Goal: Use online tool/utility: Use online tool/utility

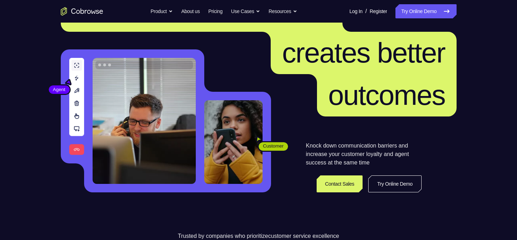
scroll to position [48, 0]
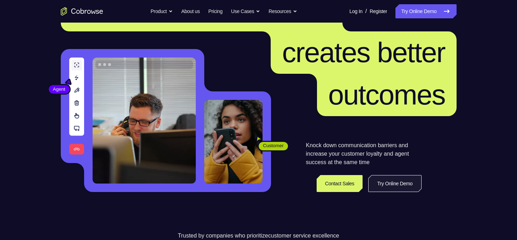
click at [401, 187] on link "Try Online Demo" at bounding box center [394, 183] width 53 height 17
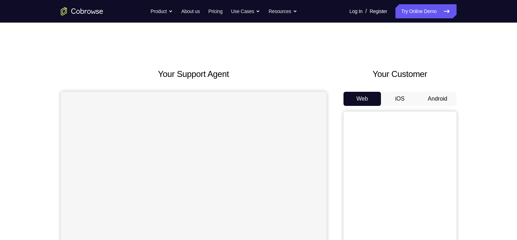
click at [432, 99] on button "Android" at bounding box center [438, 99] width 38 height 14
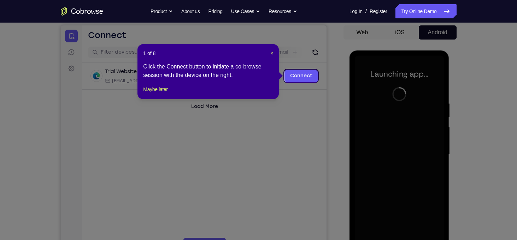
scroll to position [66, 0]
click at [273, 54] on span "×" at bounding box center [271, 54] width 3 height 6
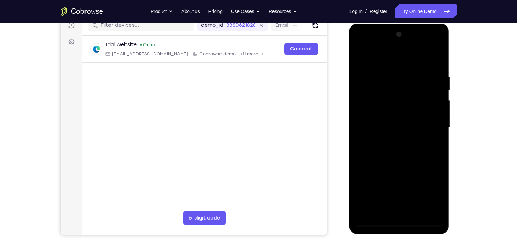
scroll to position [94, 0]
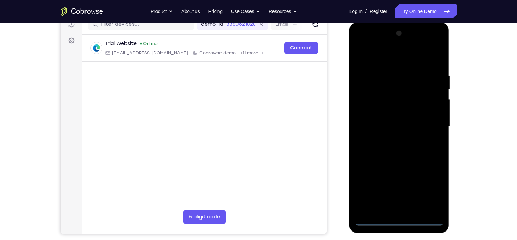
click at [400, 221] on div at bounding box center [399, 127] width 89 height 198
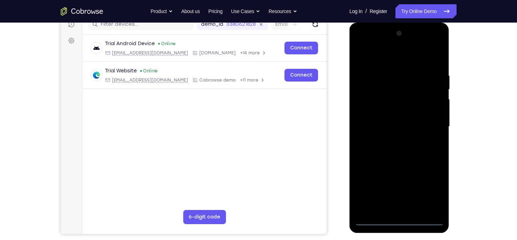
click at [430, 193] on div at bounding box center [399, 127] width 89 height 198
click at [367, 41] on div at bounding box center [399, 127] width 89 height 198
click at [393, 89] on div at bounding box center [399, 127] width 89 height 198
click at [371, 166] on div at bounding box center [399, 127] width 89 height 198
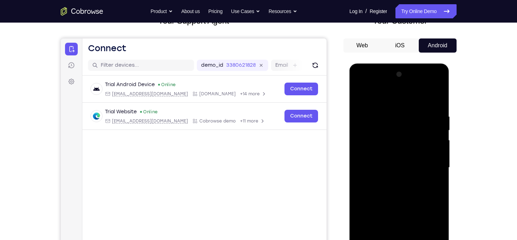
scroll to position [53, 0]
click at [383, 88] on div at bounding box center [399, 168] width 89 height 198
click at [369, 140] on div at bounding box center [399, 168] width 89 height 198
click at [435, 93] on div at bounding box center [399, 168] width 89 height 198
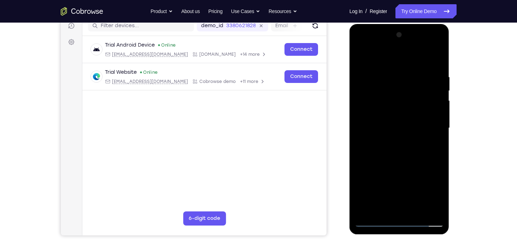
scroll to position [94, 0]
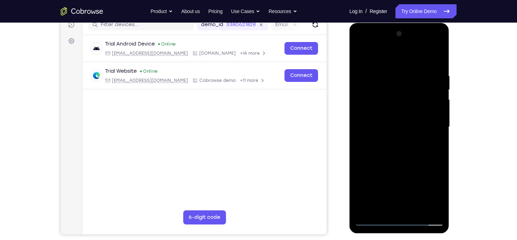
click at [372, 190] on div at bounding box center [399, 127] width 89 height 198
click at [375, 175] on div at bounding box center [399, 127] width 89 height 198
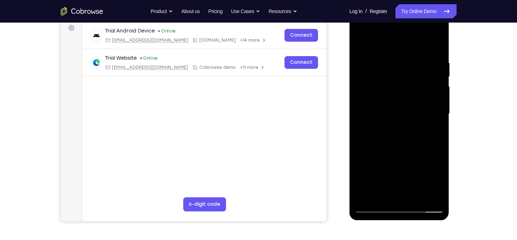
scroll to position [106, 0]
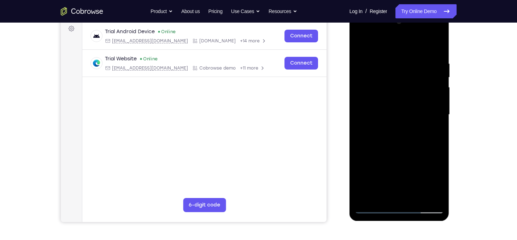
click at [373, 174] on div at bounding box center [399, 115] width 89 height 198
click at [365, 197] on div at bounding box center [399, 115] width 89 height 198
click at [367, 193] on div at bounding box center [399, 115] width 89 height 198
click at [358, 59] on div at bounding box center [399, 115] width 89 height 198
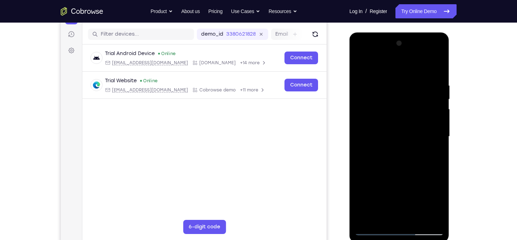
scroll to position [82, 0]
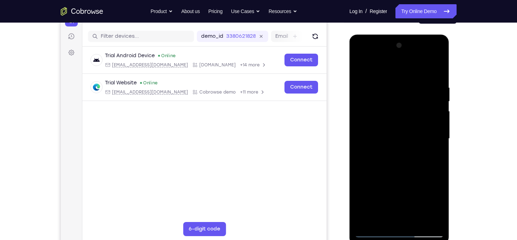
click at [439, 56] on div at bounding box center [399, 139] width 89 height 198
click at [410, 189] on div at bounding box center [399, 139] width 89 height 198
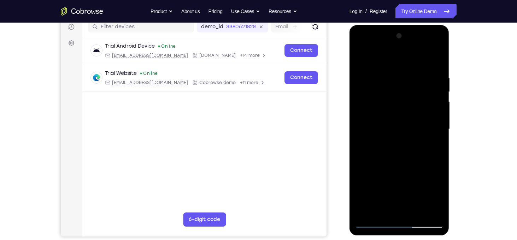
scroll to position [93, 0]
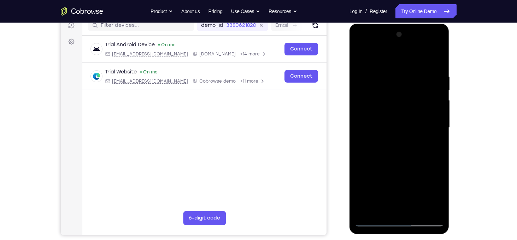
click at [358, 72] on div at bounding box center [399, 128] width 89 height 198
click at [369, 83] on div at bounding box center [399, 128] width 89 height 198
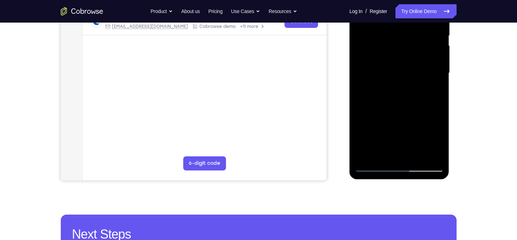
drag, startPoint x: 410, startPoint y: 135, endPoint x: 401, endPoint y: 90, distance: 45.8
click at [401, 90] on div at bounding box center [399, 73] width 89 height 198
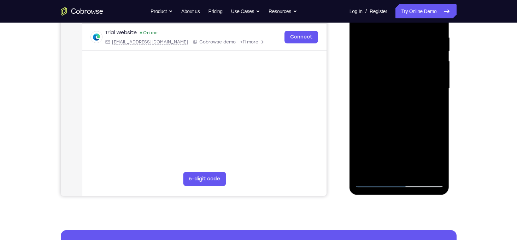
click at [426, 156] on div at bounding box center [399, 89] width 89 height 198
click at [396, 134] on div at bounding box center [399, 89] width 89 height 198
click at [434, 146] on div at bounding box center [399, 89] width 89 height 198
click at [394, 134] on div at bounding box center [399, 89] width 89 height 198
click at [362, 142] on div at bounding box center [399, 89] width 89 height 198
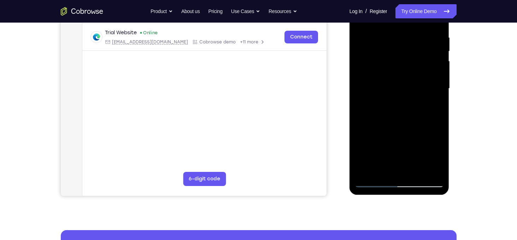
click at [424, 157] on div at bounding box center [399, 89] width 89 height 198
click at [388, 131] on div at bounding box center [399, 89] width 89 height 198
click at [406, 175] on div at bounding box center [399, 89] width 89 height 198
click at [374, 145] on div at bounding box center [399, 89] width 89 height 198
click at [410, 147] on div at bounding box center [399, 89] width 89 height 198
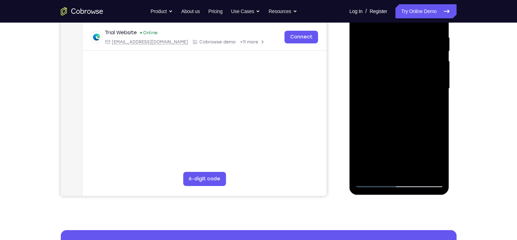
click at [397, 171] on div at bounding box center [399, 89] width 89 height 198
click at [439, 159] on div at bounding box center [399, 89] width 89 height 198
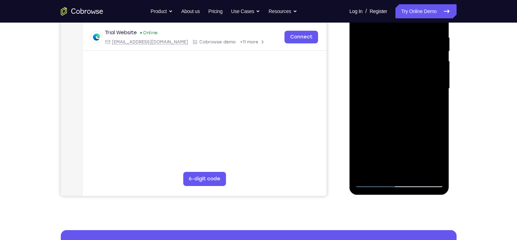
click at [439, 159] on div at bounding box center [399, 89] width 89 height 198
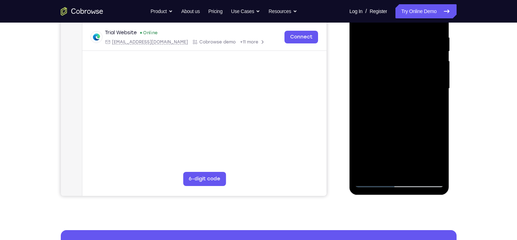
click at [424, 156] on div at bounding box center [399, 89] width 89 height 198
click at [365, 143] on div at bounding box center [399, 89] width 89 height 198
click at [381, 144] on div at bounding box center [399, 89] width 89 height 198
click at [366, 145] on div at bounding box center [399, 89] width 89 height 198
click at [394, 171] on div at bounding box center [399, 89] width 89 height 198
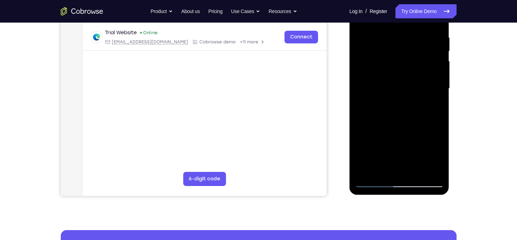
click at [369, 130] on div at bounding box center [399, 89] width 89 height 198
click at [365, 142] on div at bounding box center [399, 89] width 89 height 198
click at [407, 144] on div at bounding box center [399, 89] width 89 height 198
click at [383, 146] on div at bounding box center [399, 89] width 89 height 198
click at [361, 143] on div at bounding box center [399, 89] width 89 height 198
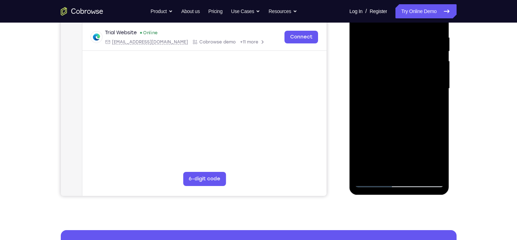
click at [407, 174] on div at bounding box center [399, 89] width 89 height 198
click at [435, 172] on div at bounding box center [399, 89] width 89 height 198
click at [365, 145] on div at bounding box center [399, 89] width 89 height 198
click at [427, 158] on div at bounding box center [399, 89] width 89 height 198
click at [386, 130] on div at bounding box center [399, 89] width 89 height 198
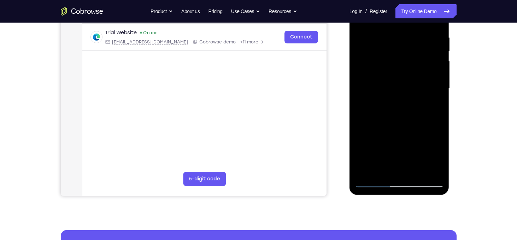
click at [437, 166] on div at bounding box center [399, 89] width 89 height 198
click at [438, 180] on div at bounding box center [399, 89] width 89 height 198
click at [438, 184] on div at bounding box center [399, 89] width 89 height 198
click at [426, 128] on div at bounding box center [399, 89] width 89 height 198
click at [437, 172] on div at bounding box center [399, 89] width 89 height 198
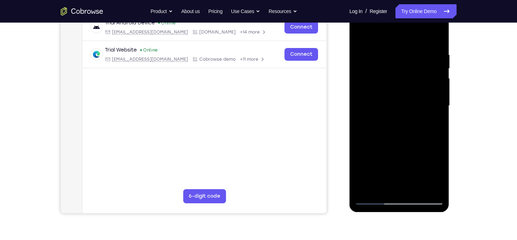
scroll to position [112, 0]
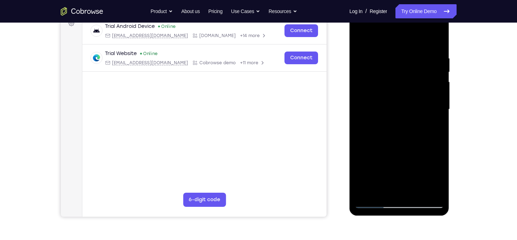
click at [408, 178] on div at bounding box center [399, 110] width 89 height 198
click at [364, 165] on div at bounding box center [399, 110] width 89 height 198
click at [409, 178] on div at bounding box center [399, 110] width 89 height 198
click at [364, 164] on div at bounding box center [399, 110] width 89 height 198
click at [397, 189] on div at bounding box center [399, 110] width 89 height 198
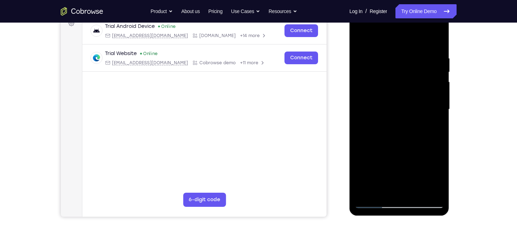
click at [424, 179] on div at bounding box center [399, 110] width 89 height 198
click at [400, 168] on div at bounding box center [399, 110] width 89 height 198
click at [410, 180] on div at bounding box center [399, 110] width 89 height 198
click at [363, 191] on div at bounding box center [399, 110] width 89 height 198
click at [387, 152] on div at bounding box center [399, 110] width 89 height 198
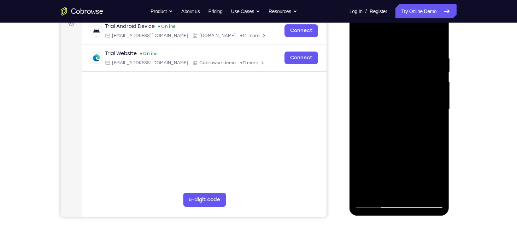
click at [395, 194] on div at bounding box center [399, 110] width 89 height 198
click at [407, 168] on div at bounding box center [399, 110] width 89 height 198
click at [364, 166] on div at bounding box center [399, 110] width 89 height 198
click at [398, 164] on div at bounding box center [399, 110] width 89 height 198
click at [359, 166] on div at bounding box center [399, 110] width 89 height 198
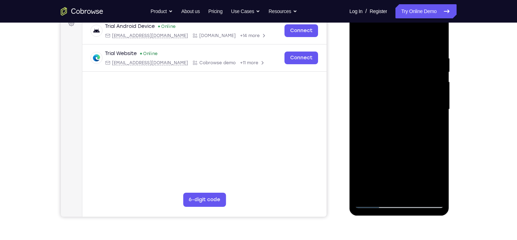
click at [358, 193] on div at bounding box center [399, 110] width 89 height 198
click at [426, 178] on div at bounding box center [399, 110] width 89 height 198
click at [438, 189] on div at bounding box center [399, 110] width 89 height 198
click at [389, 113] on div at bounding box center [399, 110] width 89 height 198
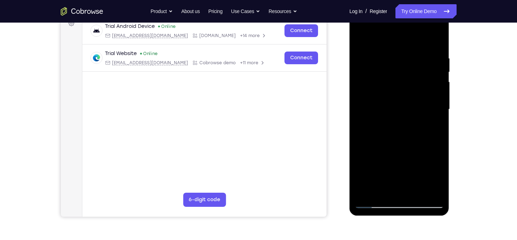
click at [389, 113] on div at bounding box center [399, 110] width 89 height 198
drag, startPoint x: 389, startPoint y: 113, endPoint x: 334, endPoint y: 111, distance: 55.2
click at [350, 111] on html "Online web based iOS Simulators and Android Emulators. Run iPhone, iPad, Mobile…" at bounding box center [400, 111] width 101 height 212
drag, startPoint x: 423, startPoint y: 137, endPoint x: 358, endPoint y: 130, distance: 65.5
click at [358, 130] on div at bounding box center [399, 110] width 89 height 198
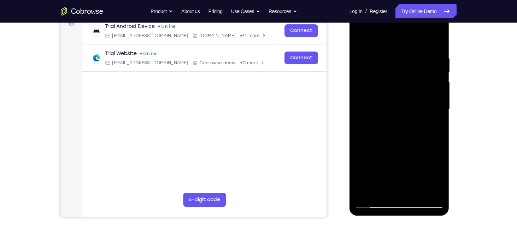
drag, startPoint x: 399, startPoint y: 157, endPoint x: 380, endPoint y: 42, distance: 116.9
click at [380, 42] on div at bounding box center [399, 110] width 89 height 198
drag, startPoint x: 400, startPoint y: 146, endPoint x: 402, endPoint y: 69, distance: 76.4
click at [402, 69] on div at bounding box center [399, 110] width 89 height 198
drag, startPoint x: 391, startPoint y: 116, endPoint x: 439, endPoint y: 110, distance: 48.5
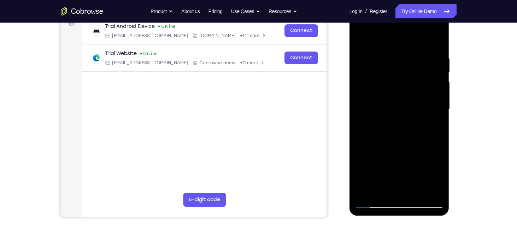
click at [439, 110] on div at bounding box center [399, 110] width 89 height 198
click at [393, 175] on div at bounding box center [399, 110] width 89 height 198
click at [360, 194] on div at bounding box center [399, 110] width 89 height 198
click at [426, 179] on div at bounding box center [399, 110] width 89 height 198
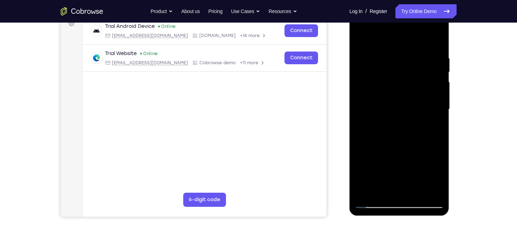
click at [426, 179] on div at bounding box center [399, 110] width 89 height 198
click at [441, 192] on div at bounding box center [399, 110] width 89 height 198
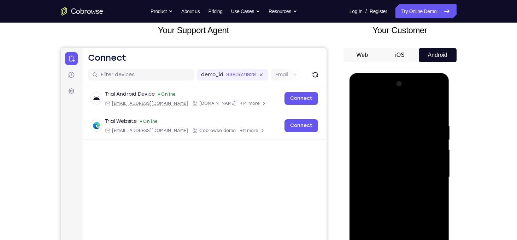
scroll to position [105, 0]
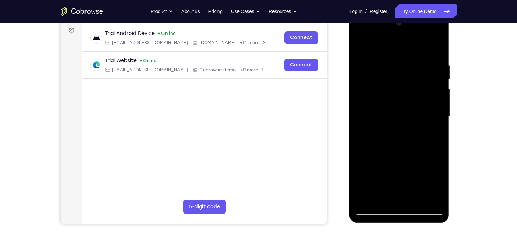
click at [377, 211] on div at bounding box center [399, 117] width 89 height 198
click at [371, 210] on div at bounding box center [399, 117] width 89 height 198
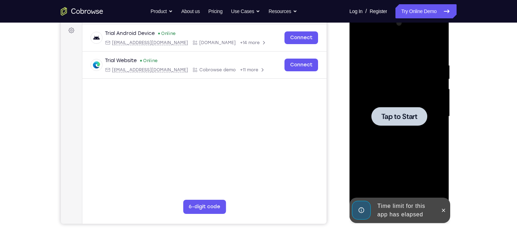
click at [389, 110] on div at bounding box center [399, 116] width 56 height 19
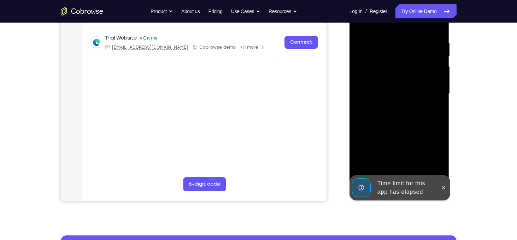
scroll to position [130, 0]
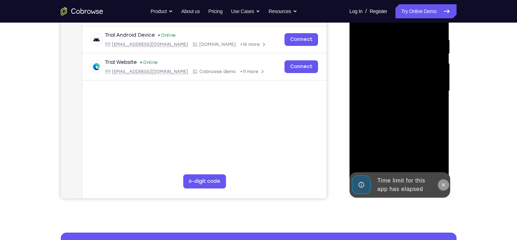
click at [443, 186] on icon at bounding box center [444, 185] width 6 height 6
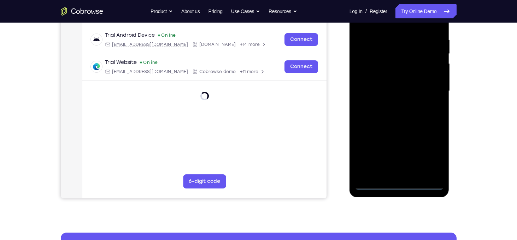
click at [397, 182] on div at bounding box center [399, 91] width 89 height 198
click at [398, 183] on div at bounding box center [399, 91] width 89 height 198
click at [429, 150] on div at bounding box center [399, 91] width 89 height 198
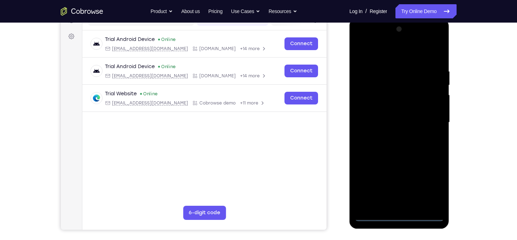
scroll to position [98, 0]
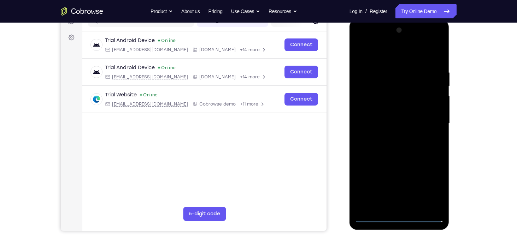
click at [362, 40] on div at bounding box center [399, 124] width 89 height 198
click at [398, 83] on div at bounding box center [399, 124] width 89 height 198
click at [374, 44] on div at bounding box center [399, 124] width 89 height 198
click at [425, 193] on div at bounding box center [399, 124] width 89 height 198
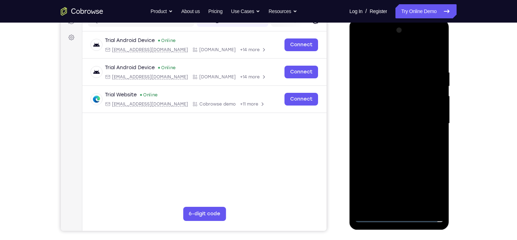
click at [369, 181] on div at bounding box center [399, 124] width 89 height 198
click at [371, 181] on div at bounding box center [399, 124] width 89 height 198
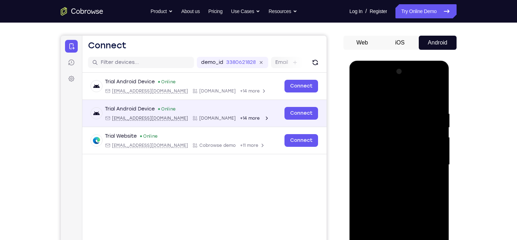
scroll to position [56, 0]
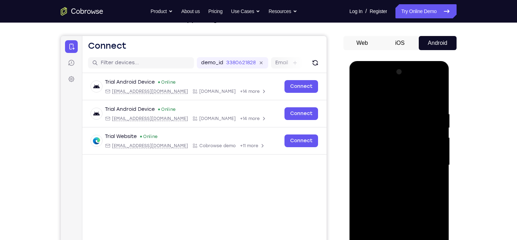
click at [404, 38] on button "iOS" at bounding box center [400, 43] width 38 height 14
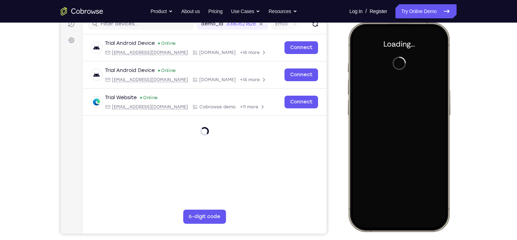
scroll to position [0, 0]
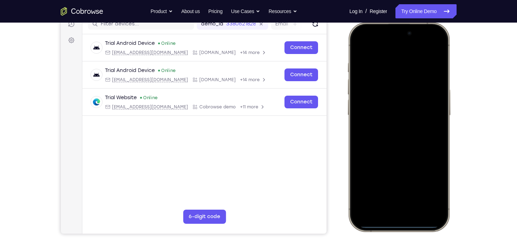
drag, startPoint x: 400, startPoint y: 227, endPoint x: 390, endPoint y: 128, distance: 99.8
click at [390, 128] on div at bounding box center [398, 127] width 93 height 202
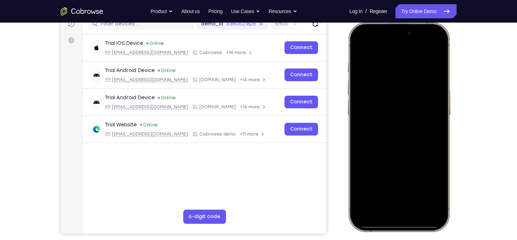
drag, startPoint x: 395, startPoint y: 225, endPoint x: 369, endPoint y: 103, distance: 124.6
click at [369, 103] on div at bounding box center [398, 127] width 93 height 202
drag, startPoint x: 388, startPoint y: 226, endPoint x: 368, endPoint y: 104, distance: 123.2
click at [368, 104] on div at bounding box center [398, 127] width 93 height 202
drag, startPoint x: 389, startPoint y: 225, endPoint x: 367, endPoint y: 39, distance: 187.2
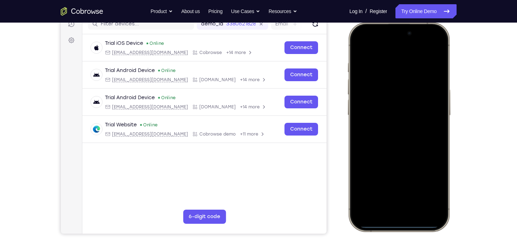
click at [367, 39] on div at bounding box center [398, 127] width 93 height 202
click at [393, 226] on div at bounding box center [398, 127] width 93 height 202
drag, startPoint x: 392, startPoint y: 225, endPoint x: 392, endPoint y: 96, distance: 129.7
click at [392, 96] on div at bounding box center [398, 127] width 93 height 202
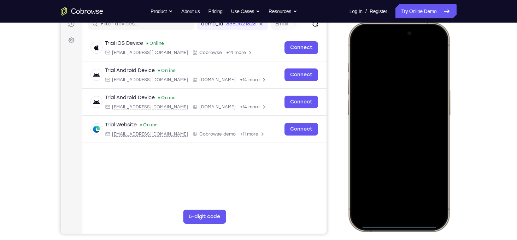
drag, startPoint x: 394, startPoint y: 225, endPoint x: 391, endPoint y: 97, distance: 127.6
click at [391, 97] on div at bounding box center [398, 127] width 93 height 202
drag, startPoint x: 388, startPoint y: 227, endPoint x: 388, endPoint y: 103, distance: 124.4
click at [388, 103] on div at bounding box center [398, 127] width 93 height 202
click at [388, 224] on div at bounding box center [398, 127] width 93 height 202
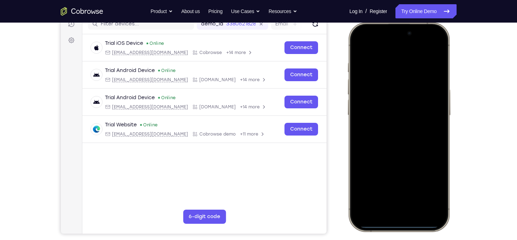
click at [388, 224] on div at bounding box center [398, 127] width 93 height 202
click at [389, 225] on div at bounding box center [398, 127] width 93 height 202
drag, startPoint x: 389, startPoint y: 225, endPoint x: 382, endPoint y: 46, distance: 178.6
click at [382, 46] on div at bounding box center [398, 127] width 93 height 202
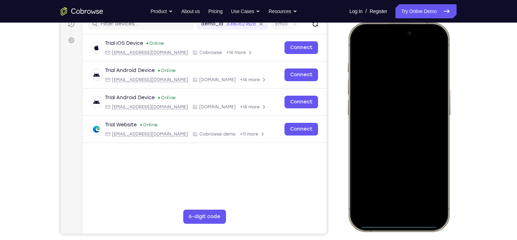
click at [389, 227] on div at bounding box center [398, 127] width 93 height 202
drag, startPoint x: 389, startPoint y: 227, endPoint x: 372, endPoint y: 77, distance: 150.4
click at [372, 77] on div at bounding box center [398, 127] width 93 height 202
click at [398, 229] on div at bounding box center [399, 127] width 104 height 210
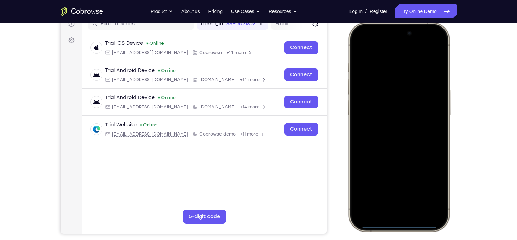
click at [398, 229] on div at bounding box center [399, 127] width 104 height 210
click at [394, 223] on div at bounding box center [398, 127] width 93 height 202
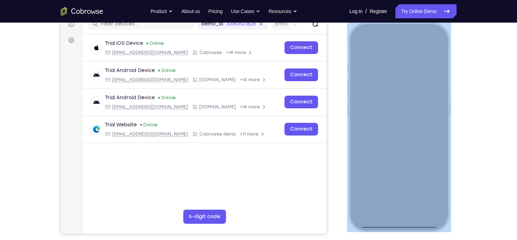
drag, startPoint x: 394, startPoint y: 228, endPoint x: 389, endPoint y: 195, distance: 32.8
click at [389, 195] on div at bounding box center [399, 127] width 104 height 210
drag, startPoint x: 389, startPoint y: 195, endPoint x: 391, endPoint y: 228, distance: 32.2
click at [391, 228] on div at bounding box center [398, 127] width 93 height 202
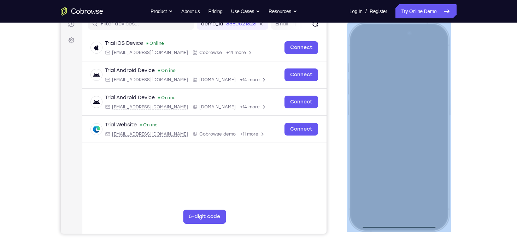
drag, startPoint x: 391, startPoint y: 228, endPoint x: 390, endPoint y: 222, distance: 5.8
click at [390, 222] on div at bounding box center [398, 127] width 93 height 202
click at [389, 226] on div at bounding box center [398, 127] width 93 height 202
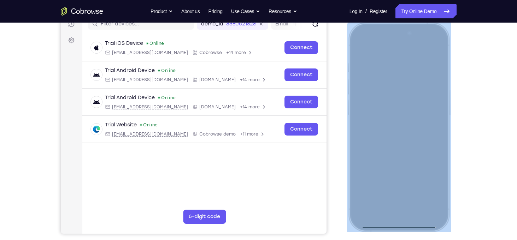
click at [389, 226] on div at bounding box center [398, 127] width 93 height 202
click at [368, 45] on div at bounding box center [398, 127] width 93 height 202
click at [395, 224] on div at bounding box center [398, 127] width 93 height 202
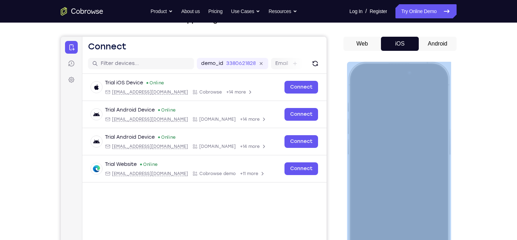
scroll to position [55, 0]
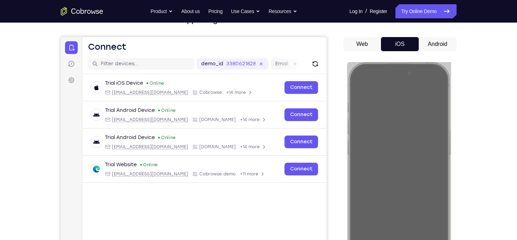
click at [0, 0] on button "Android" at bounding box center [0, 0] width 0 height 0
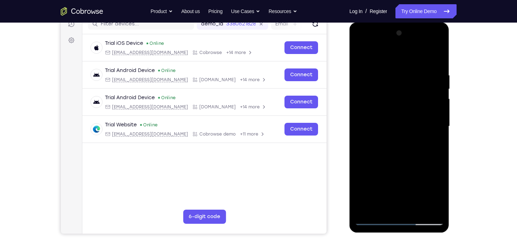
scroll to position [96, 0]
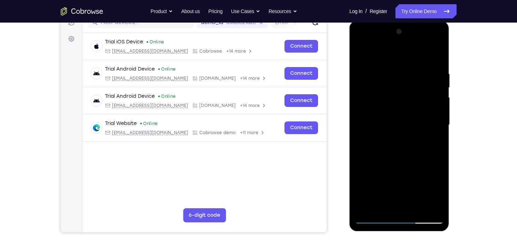
click at [398, 217] on div at bounding box center [399, 125] width 89 height 198
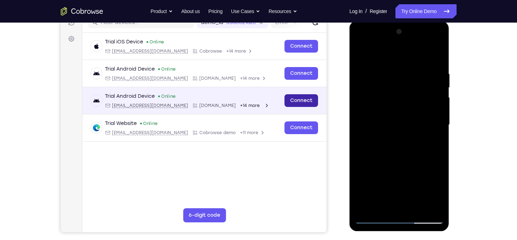
click at [295, 100] on link "Connect" at bounding box center [301, 100] width 34 height 13
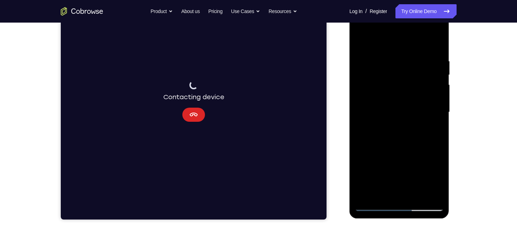
scroll to position [111, 0]
